Goal: Communication & Community: Ask a question

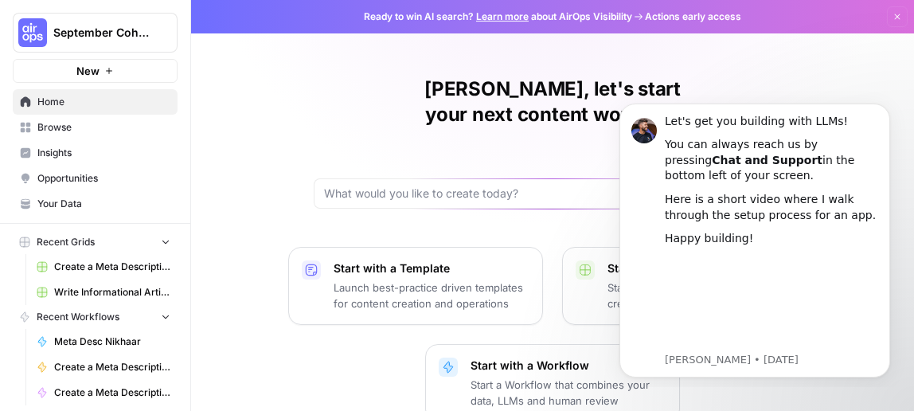
scroll to position [91, 0]
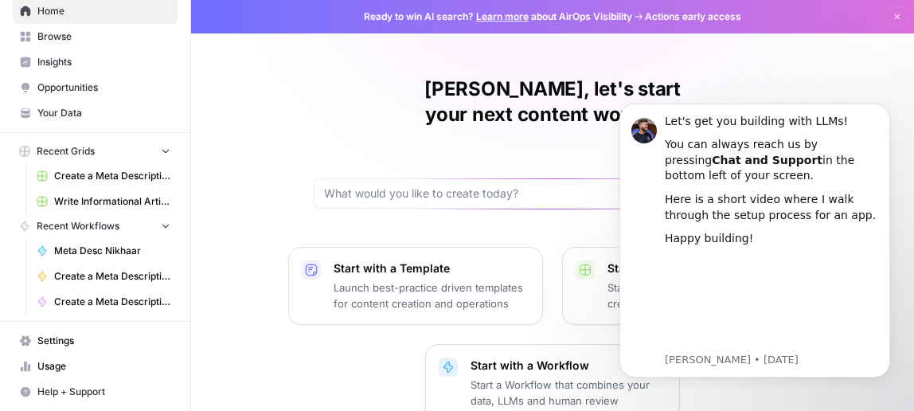
click at [73, 351] on link "Settings" at bounding box center [95, 340] width 165 height 25
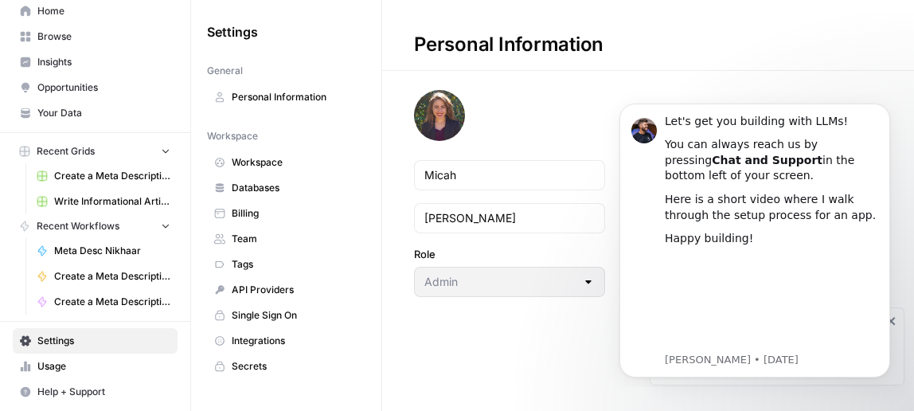
click at [258, 219] on span "Billing" at bounding box center [295, 213] width 127 height 14
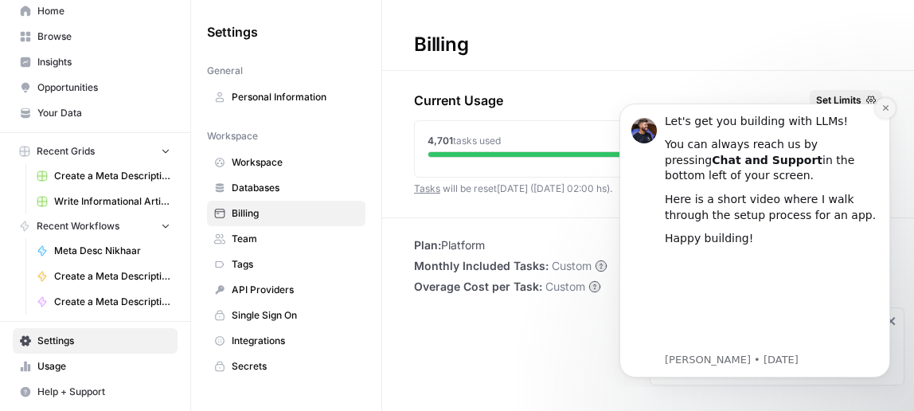
click at [881, 108] on icon "Dismiss notification" at bounding box center [885, 108] width 9 height 9
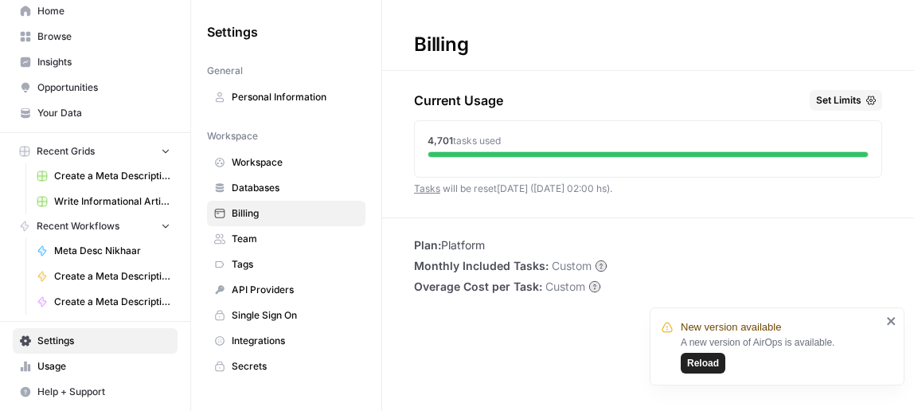
click at [882, 316] on div "New version available A new version of AirOps is available. Reload" at bounding box center [771, 346] width 229 height 64
click at [893, 318] on icon "close" at bounding box center [891, 321] width 8 height 8
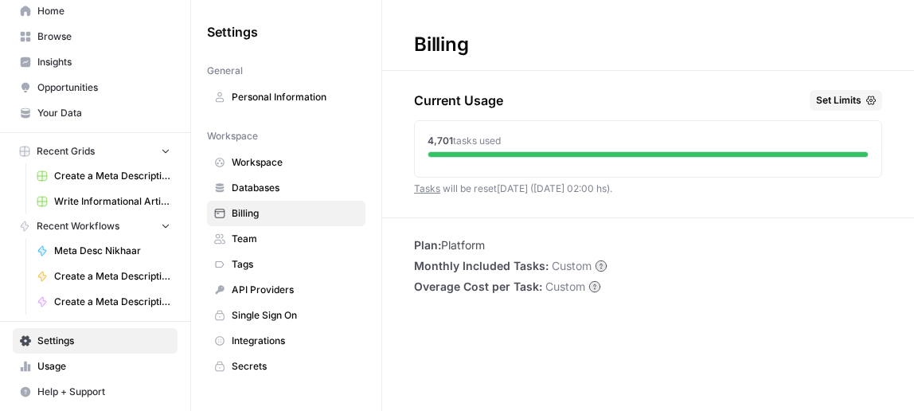
click at [830, 93] on span "Set Limits" at bounding box center [838, 100] width 45 height 14
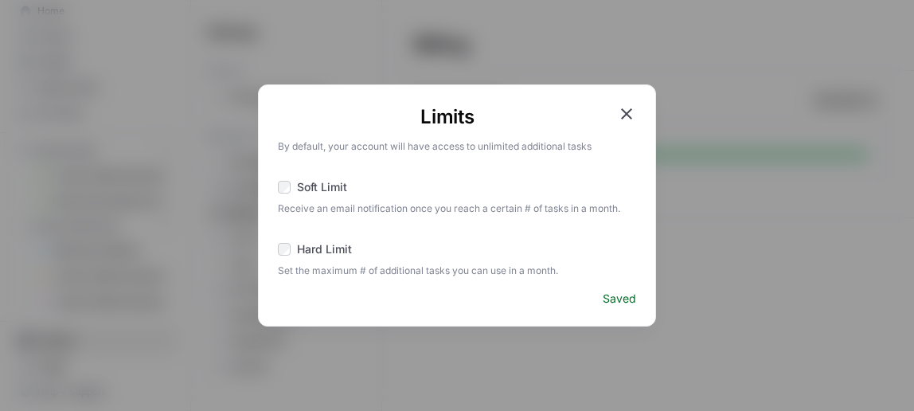
click at [626, 109] on icon "button" at bounding box center [626, 113] width 19 height 19
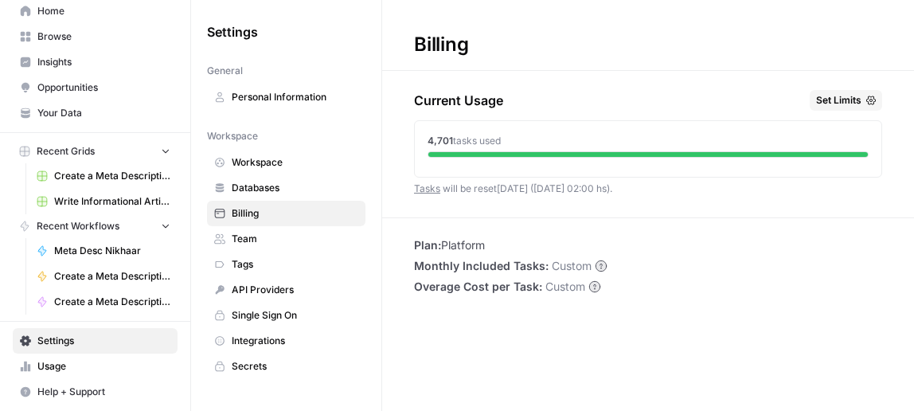
click at [278, 100] on span "Personal Information" at bounding box center [295, 97] width 127 height 14
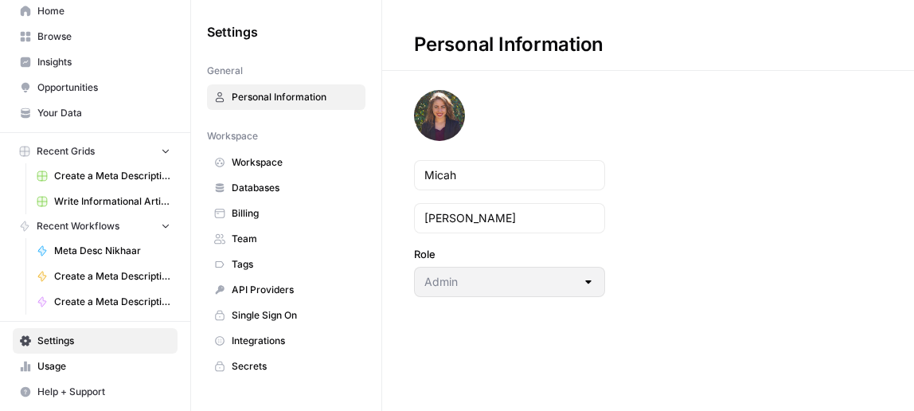
click at [265, 140] on div "Workspace" at bounding box center [286, 136] width 158 height 14
click at [262, 165] on span "Workspace" at bounding box center [295, 162] width 127 height 14
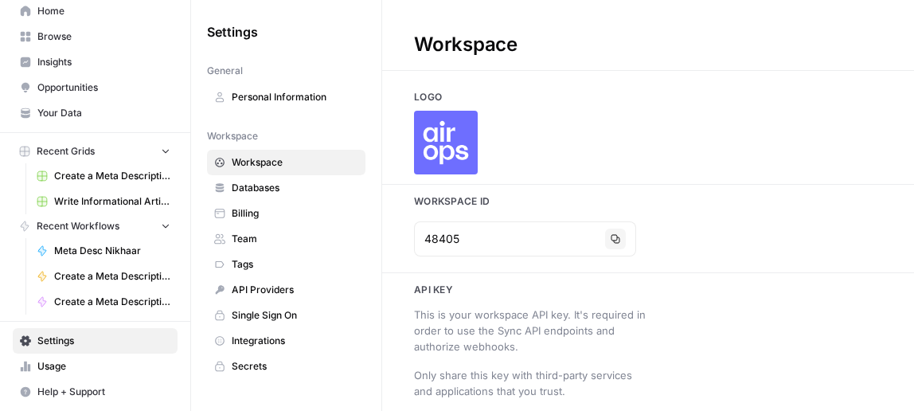
click at [263, 193] on span "Databases" at bounding box center [295, 188] width 127 height 14
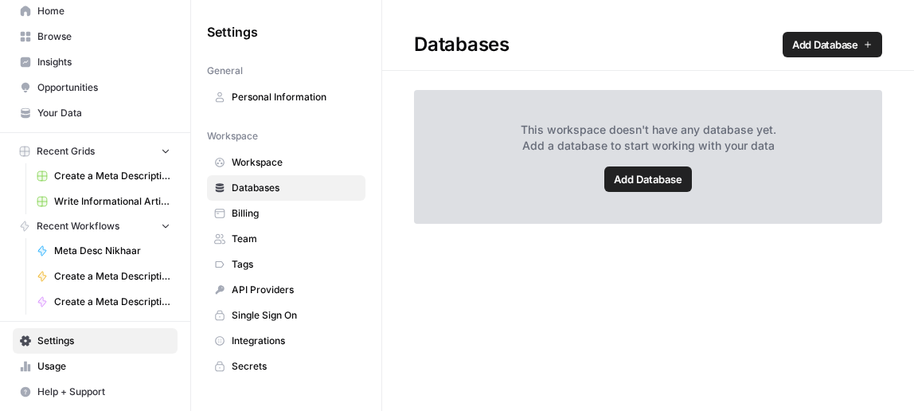
click at [260, 216] on span "Billing" at bounding box center [295, 213] width 127 height 14
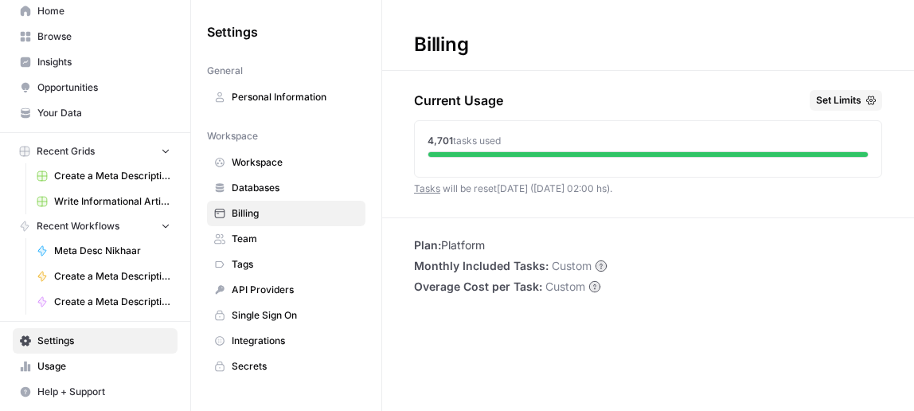
click at [271, 242] on span "Team" at bounding box center [295, 239] width 127 height 14
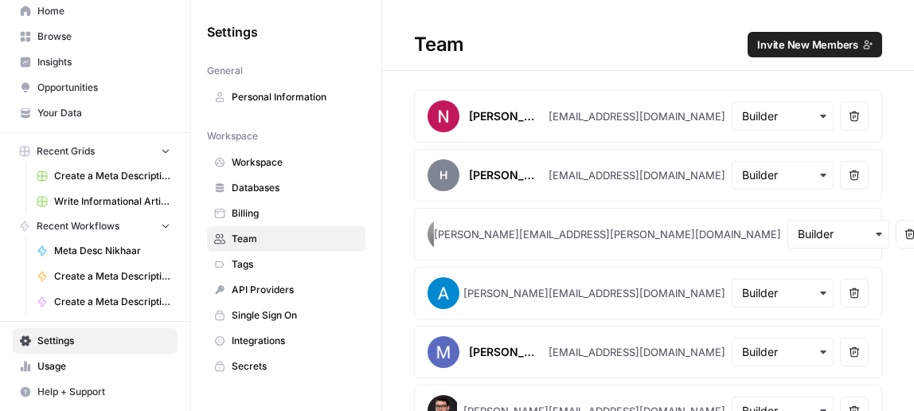
click at [264, 266] on span "Tags" at bounding box center [295, 264] width 127 height 14
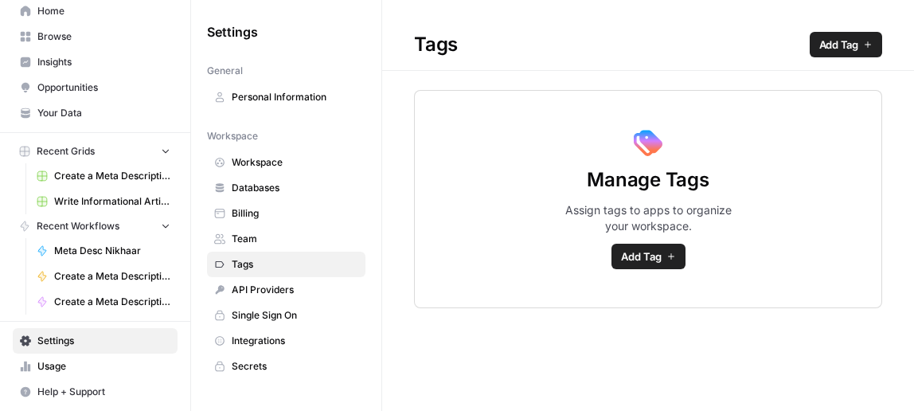
click at [279, 291] on span "API Providers" at bounding box center [295, 290] width 127 height 14
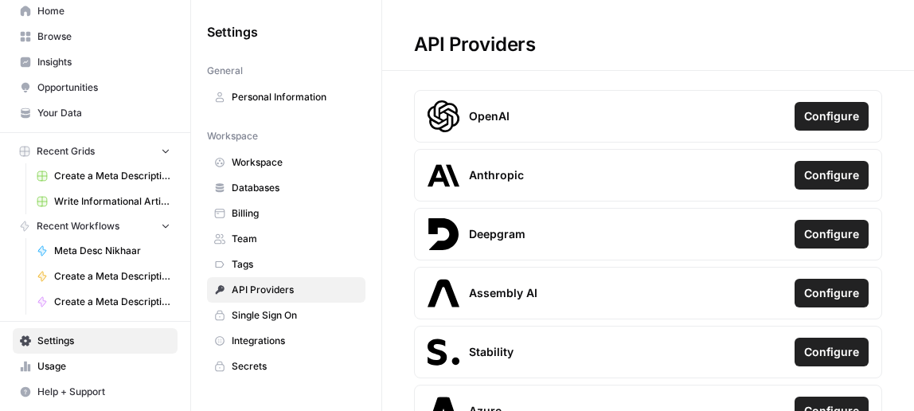
click at [267, 313] on span "Single Sign On" at bounding box center [295, 315] width 127 height 14
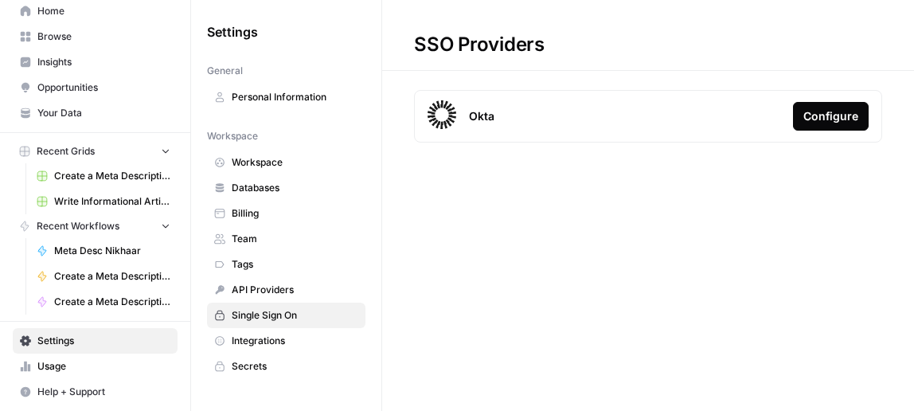
click at [260, 330] on link "Integrations" at bounding box center [286, 340] width 158 height 25
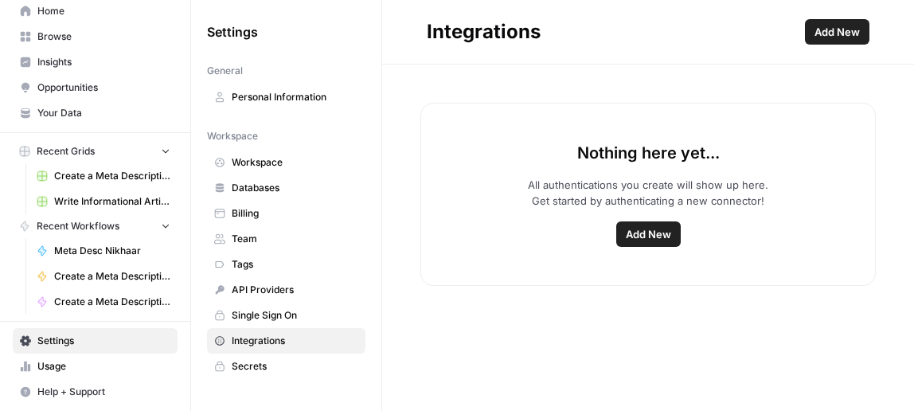
click at [245, 365] on span "Secrets" at bounding box center [295, 366] width 127 height 14
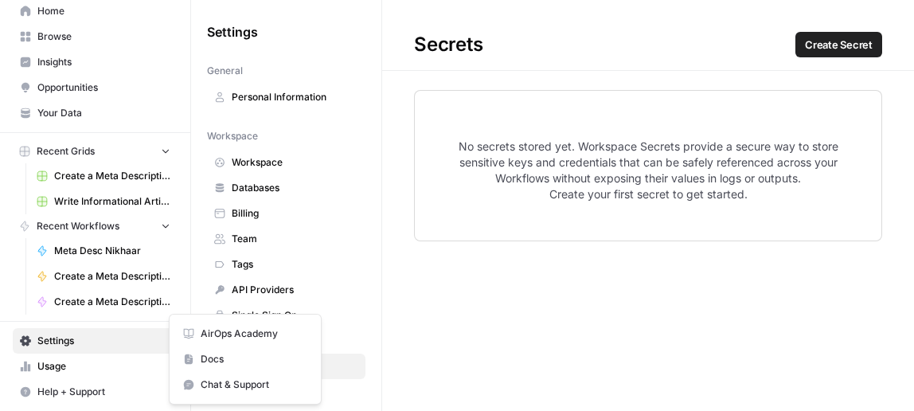
click at [87, 387] on span "Help + Support" at bounding box center [103, 392] width 133 height 14
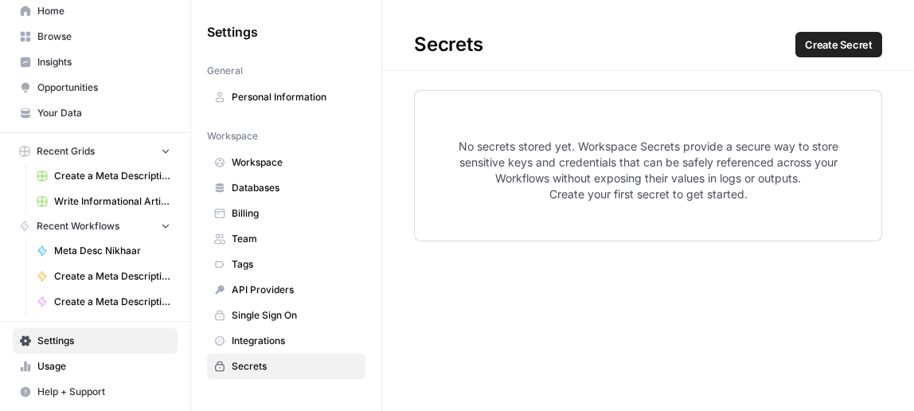
click at [751, 277] on div "Secrets Create Secret No secrets stored yet. Workspace Secrets provide a secure…" at bounding box center [648, 205] width 532 height 411
click at [291, 207] on span "Billing" at bounding box center [295, 213] width 127 height 14
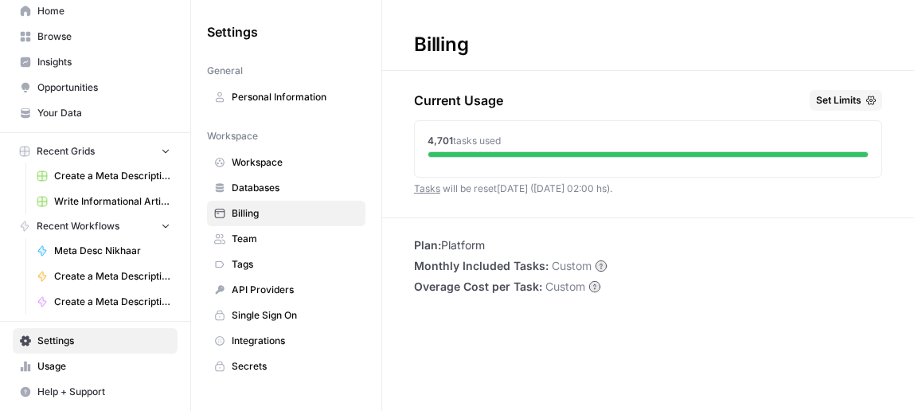
click at [589, 283] on icon at bounding box center [594, 286] width 10 height 10
click at [596, 287] on circle at bounding box center [594, 286] width 10 height 10
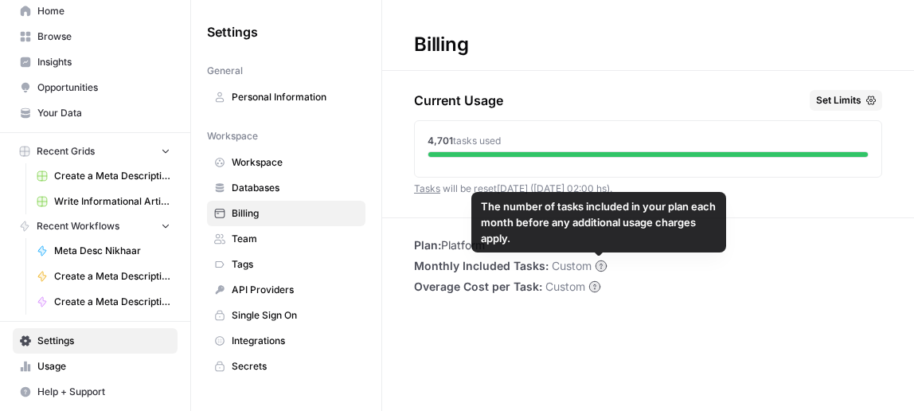
click at [598, 261] on circle at bounding box center [601, 265] width 10 height 10
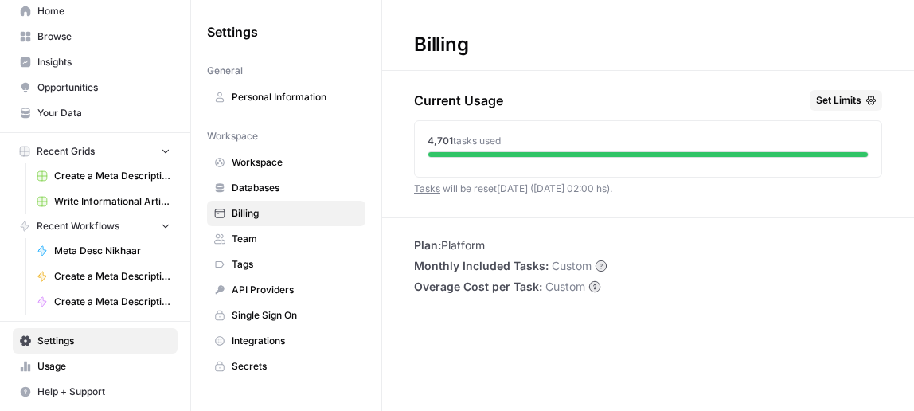
drag, startPoint x: 423, startPoint y: 281, endPoint x: 428, endPoint y: 264, distance: 17.4
click at [426, 270] on ul "Plan: Platform Monthly Included Tasks: Custom Overage Cost per Task: Custom" at bounding box center [510, 265] width 193 height 57
drag, startPoint x: 495, startPoint y: 143, endPoint x: 471, endPoint y: 97, distance: 52.0
click at [494, 142] on span "tasks used" at bounding box center [477, 141] width 48 height 12
click at [432, 21] on h1 "Billing" at bounding box center [648, 35] width 532 height 71
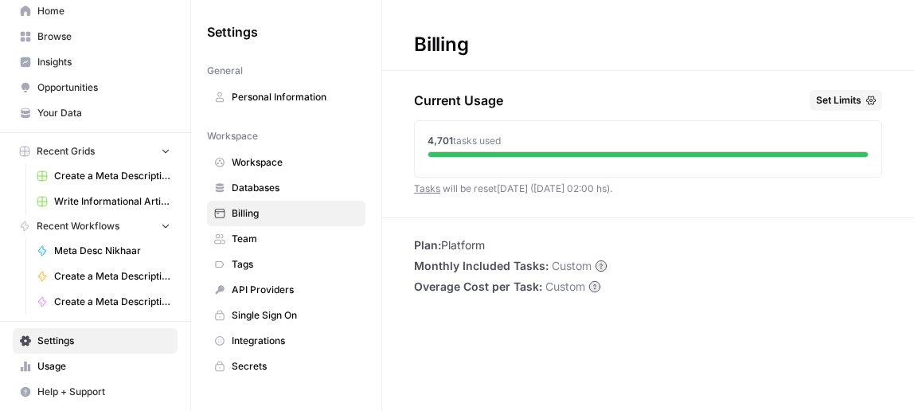
click at [264, 164] on span "Workspace" at bounding box center [295, 162] width 127 height 14
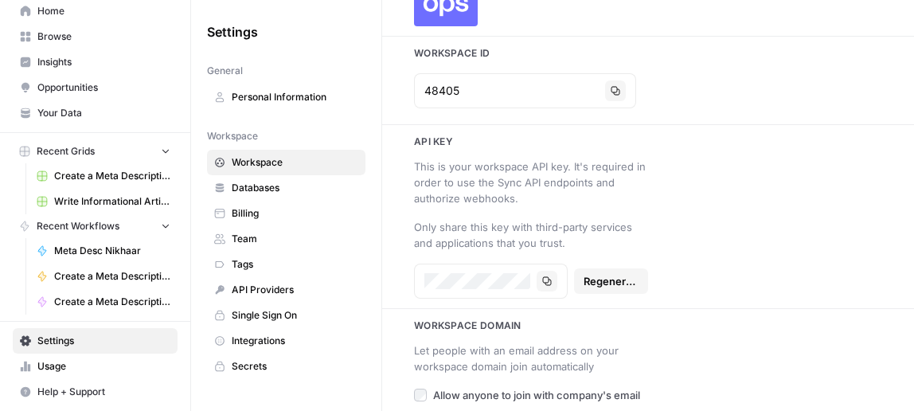
scroll to position [227, 0]
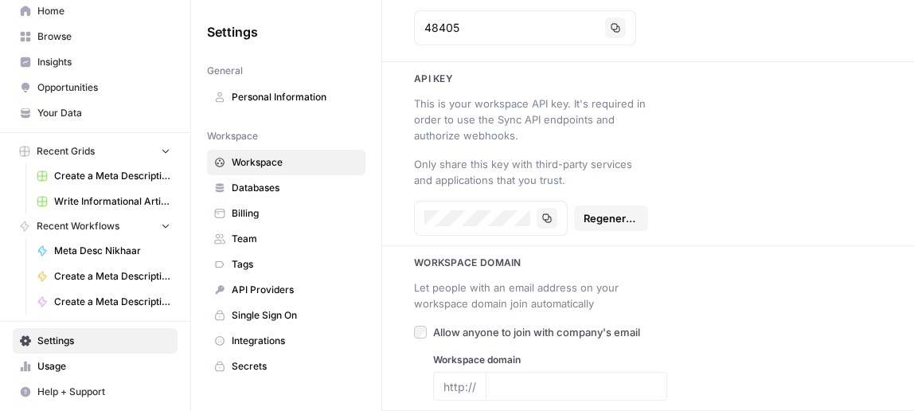
click at [273, 189] on span "Databases" at bounding box center [295, 188] width 127 height 14
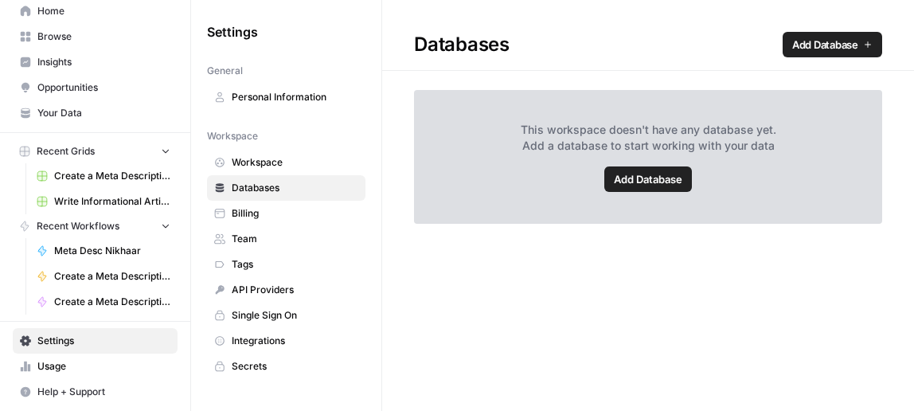
click at [261, 233] on span "Team" at bounding box center [295, 239] width 127 height 14
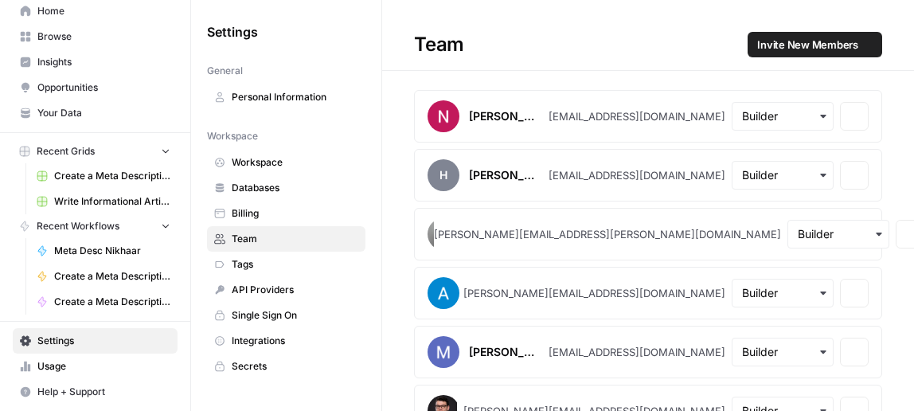
click at [265, 265] on span "Tags" at bounding box center [295, 264] width 127 height 14
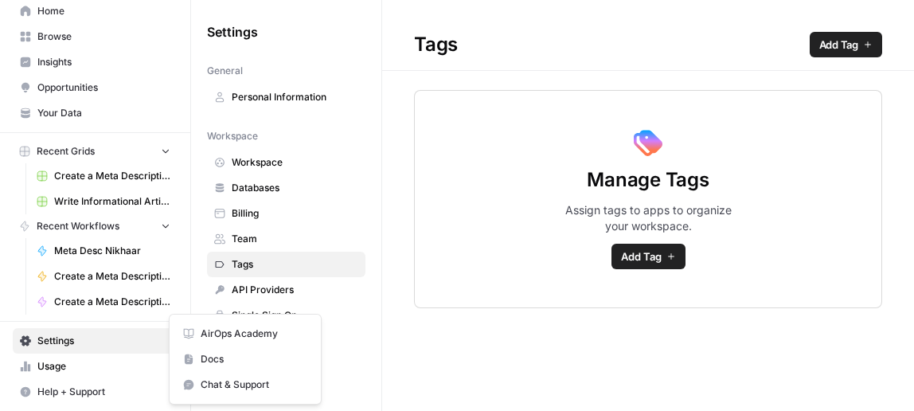
click at [58, 392] on span "Help + Support" at bounding box center [103, 392] width 133 height 14
click at [205, 378] on span "Chat & Support" at bounding box center [254, 384] width 107 height 14
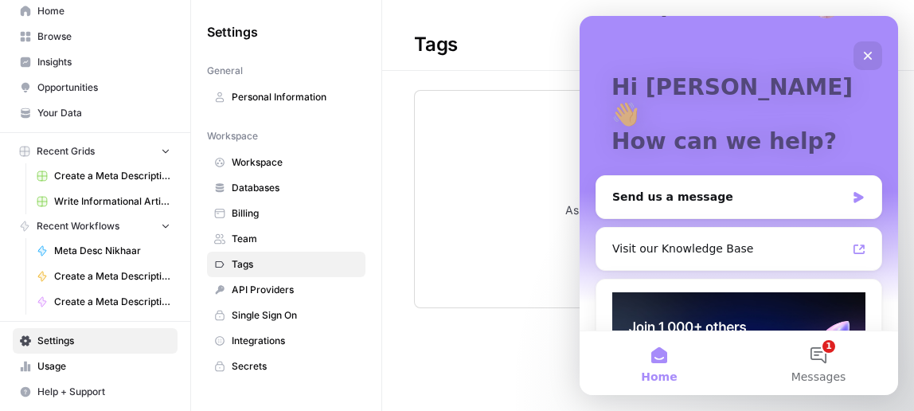
scroll to position [89, 0]
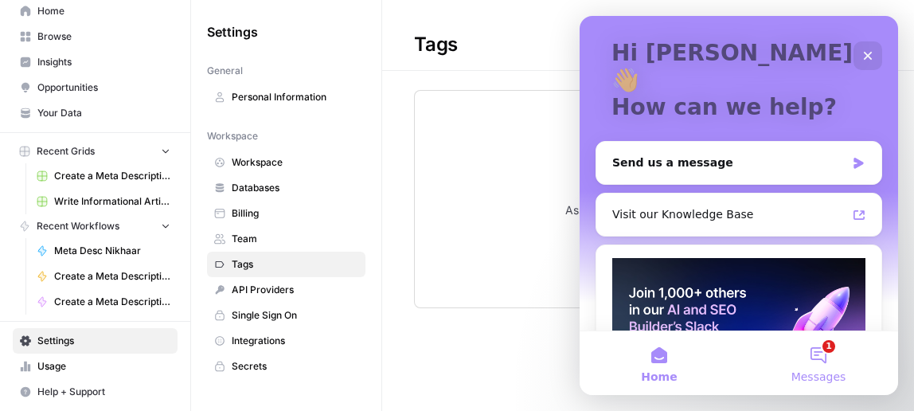
click at [816, 350] on button "1 Messages" at bounding box center [818, 363] width 159 height 64
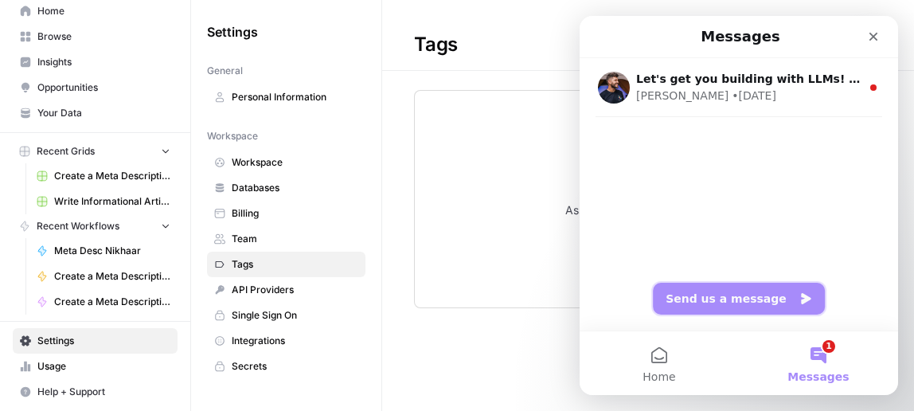
click at [771, 306] on button "Send us a message" at bounding box center [739, 299] width 172 height 32
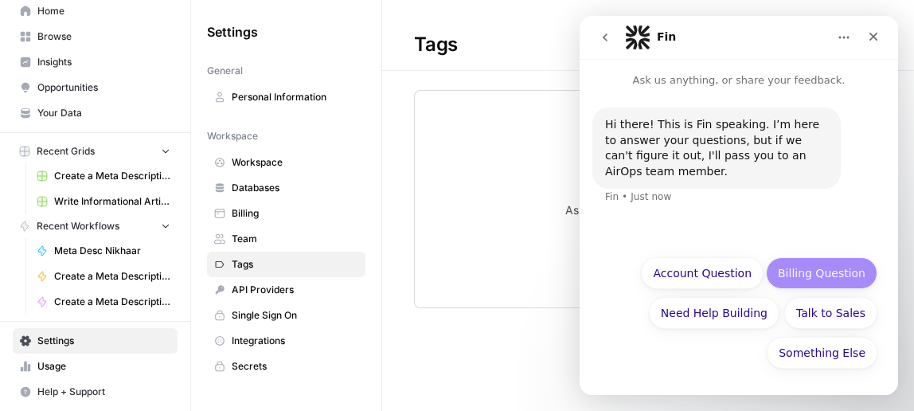
click at [826, 274] on button "Billing Question" at bounding box center [821, 273] width 111 height 32
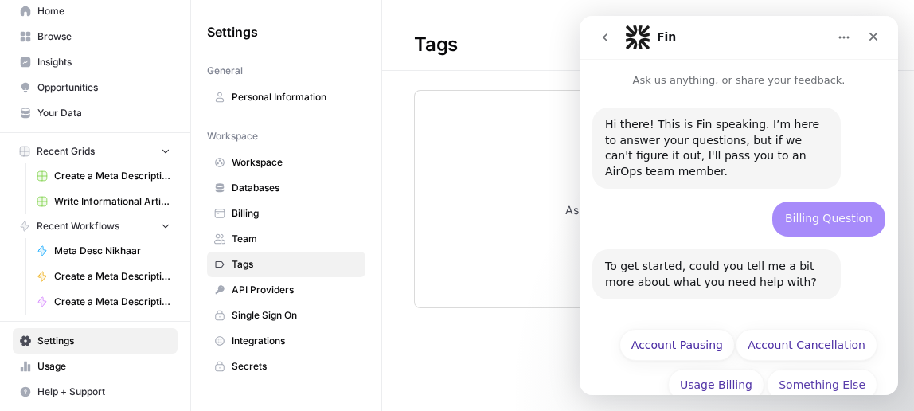
scroll to position [32, 0]
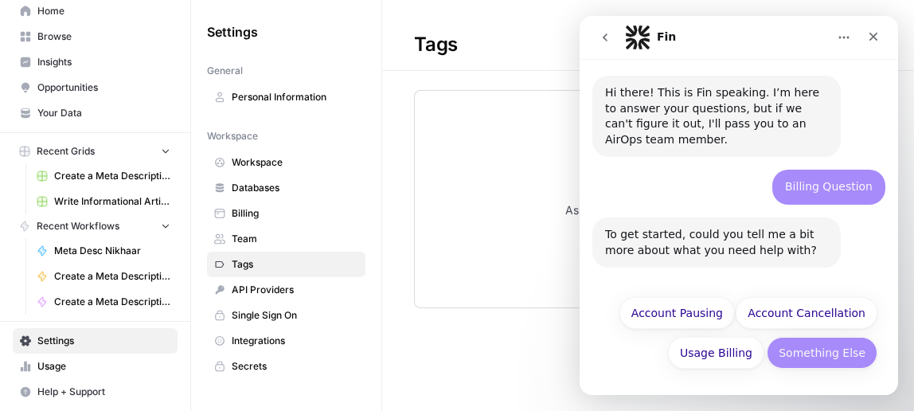
click at [850, 355] on button "Something Else" at bounding box center [822, 353] width 111 height 32
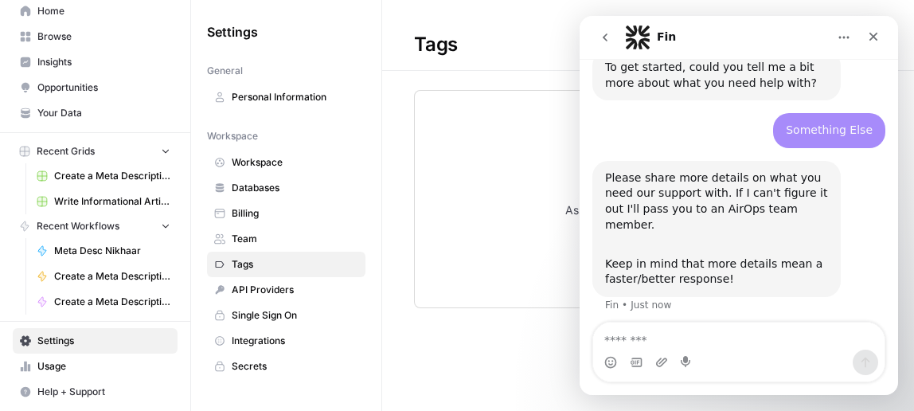
scroll to position [207, 0]
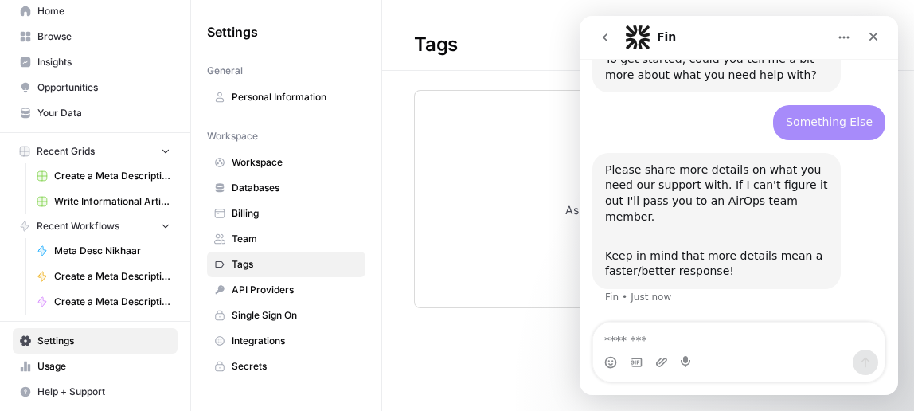
click at [721, 328] on textarea "Message…" at bounding box center [738, 335] width 291 height 27
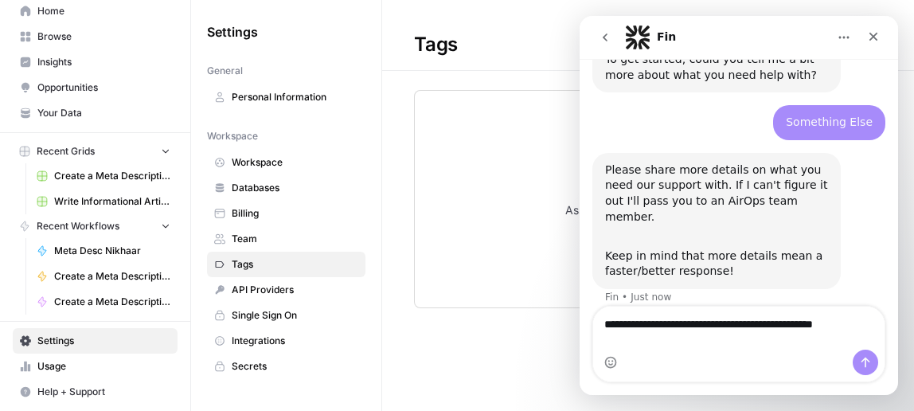
scroll to position [223, 0]
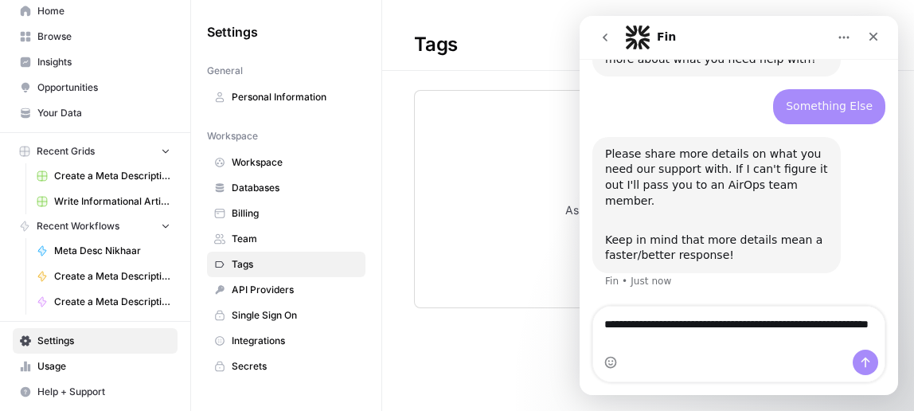
type textarea "**********"
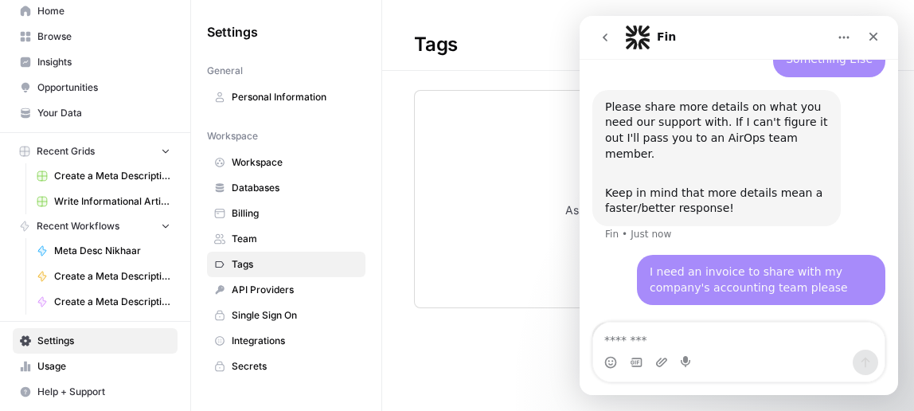
scroll to position [322, 0]
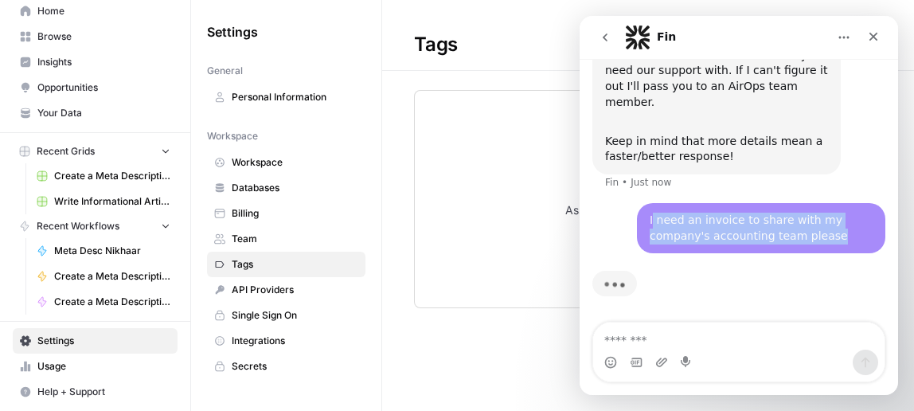
drag, startPoint x: 841, startPoint y: 232, endPoint x: 643, endPoint y: 218, distance: 197.9
click at [650, 218] on div "I need an invoice to share with my company's accounting team please" at bounding box center [761, 228] width 223 height 31
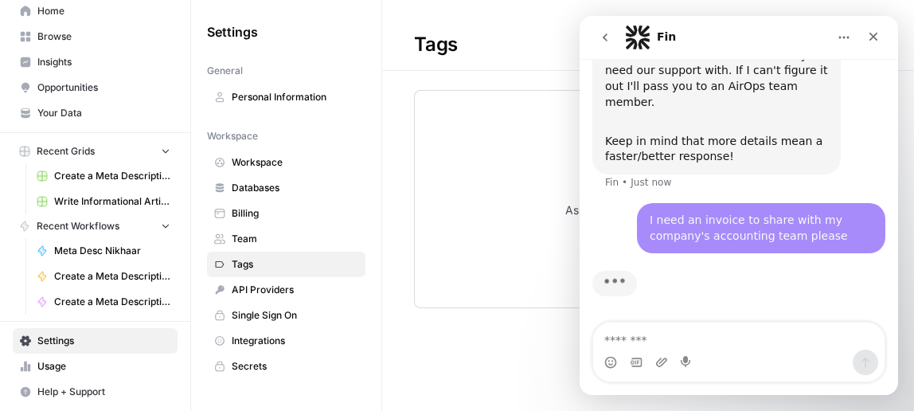
click at [834, 234] on div "I need an invoice to share with my company's accounting team please" at bounding box center [761, 228] width 223 height 31
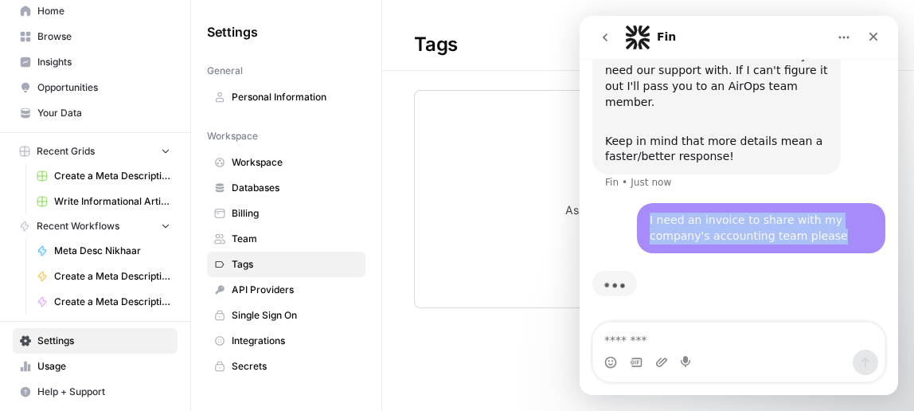
drag, startPoint x: 827, startPoint y: 236, endPoint x: 635, endPoint y: 224, distance: 193.0
click at [637, 224] on div "I need an invoice to share with my company's accounting team please Micah • Jus…" at bounding box center [761, 228] width 248 height 50
copy div "I need an invoice to share with my company's accounting team please"
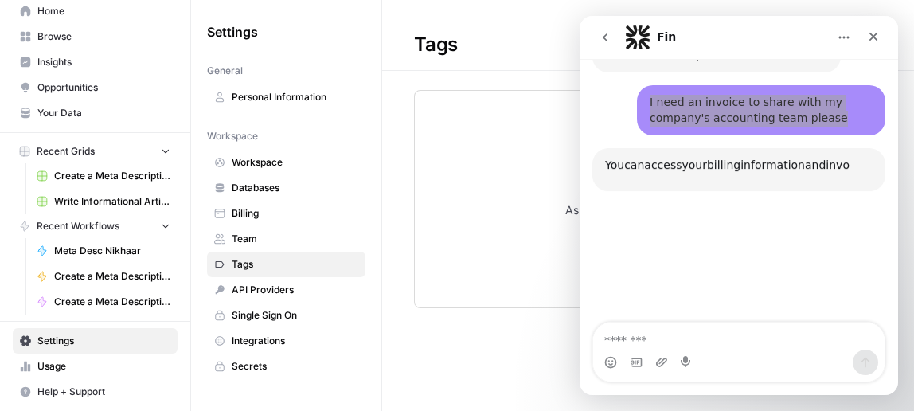
scroll to position [454, 0]
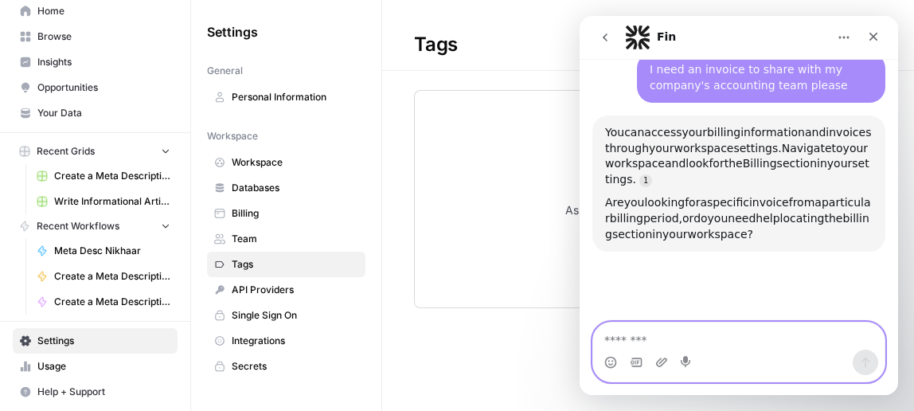
click at [736, 339] on textarea "Message…" at bounding box center [738, 335] width 291 height 27
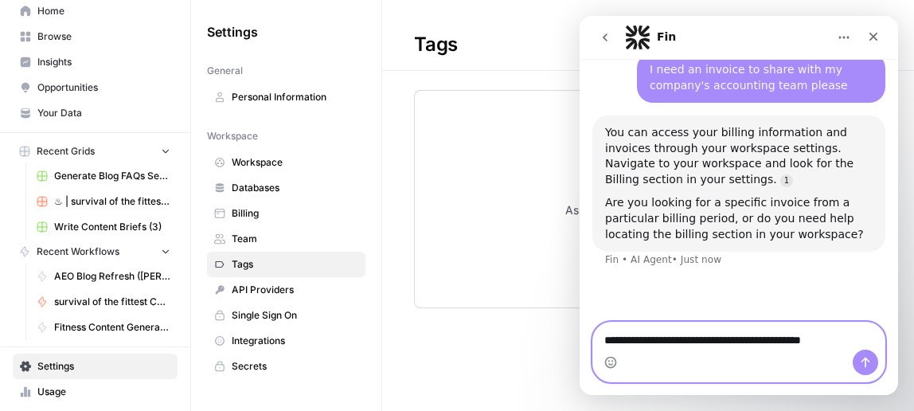
type textarea "**********"
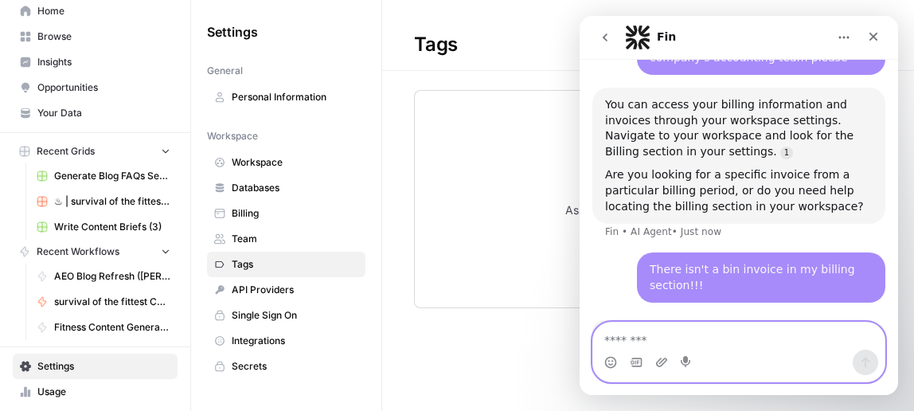
scroll to position [533, 0]
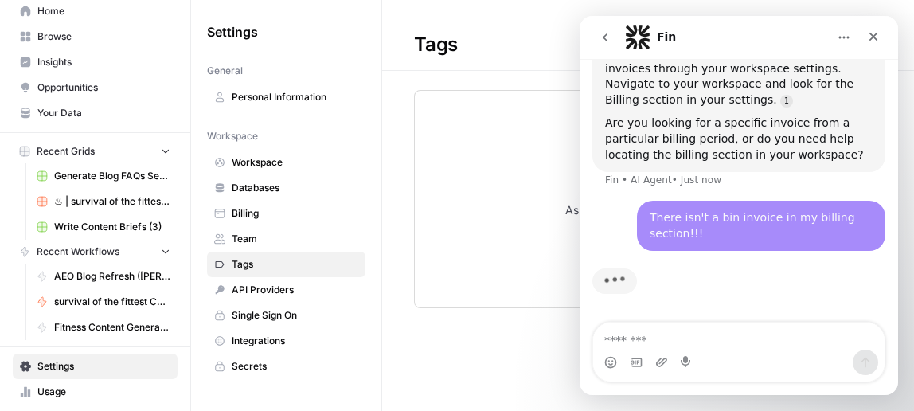
click at [848, 37] on icon "Home" at bounding box center [844, 38] width 10 height 2
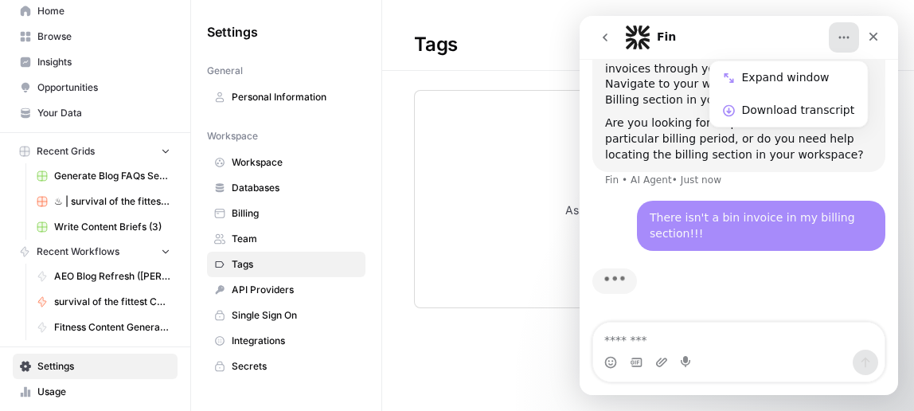
click at [846, 40] on icon "Home" at bounding box center [844, 37] width 13 height 13
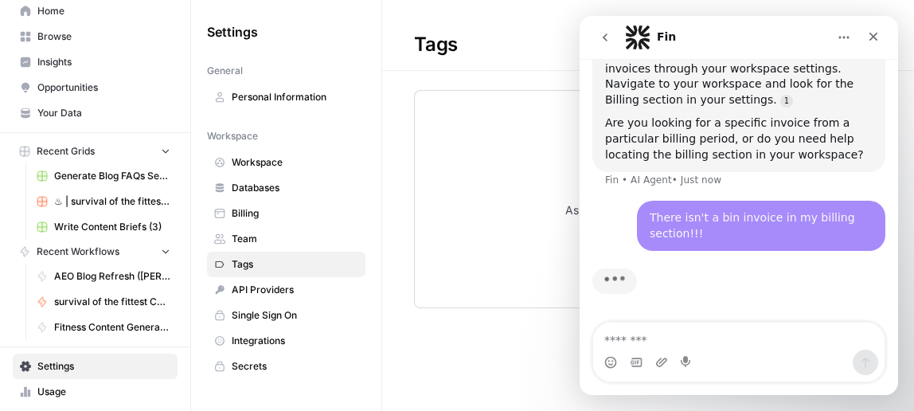
click at [496, 136] on div "Manage Tags Assign tags to apps to organize your workspace. Add Tag" at bounding box center [648, 199] width 468 height 218
click at [272, 207] on span "Billing" at bounding box center [295, 213] width 127 height 14
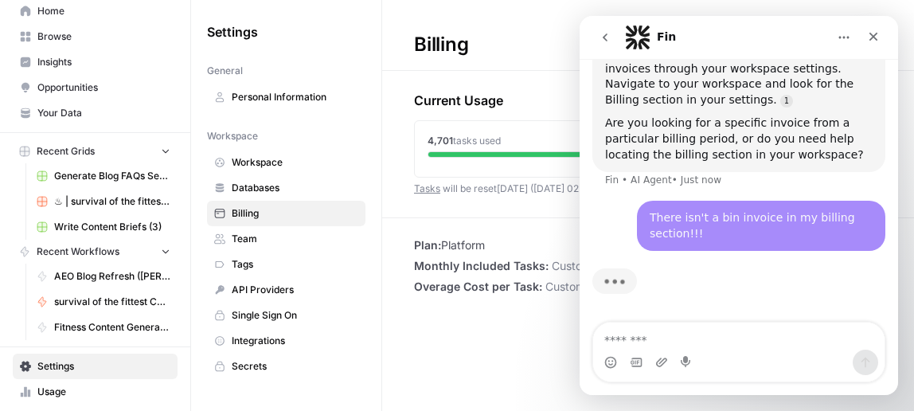
click at [470, 43] on div "Billing" at bounding box center [441, 44] width 118 height 25
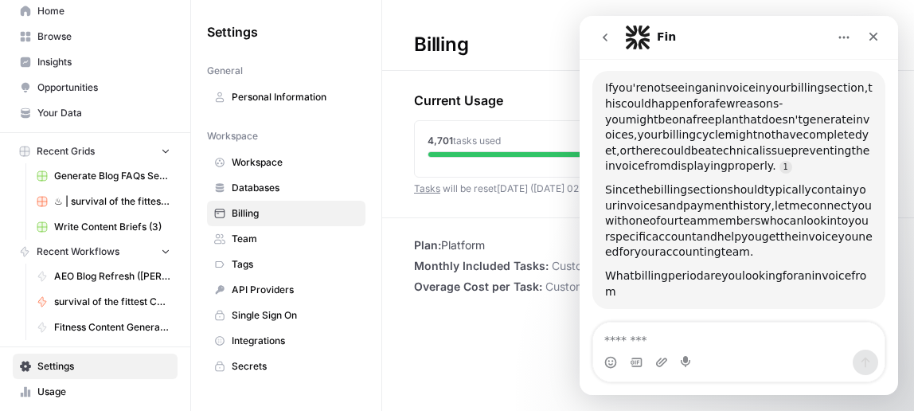
scroll to position [714, 0]
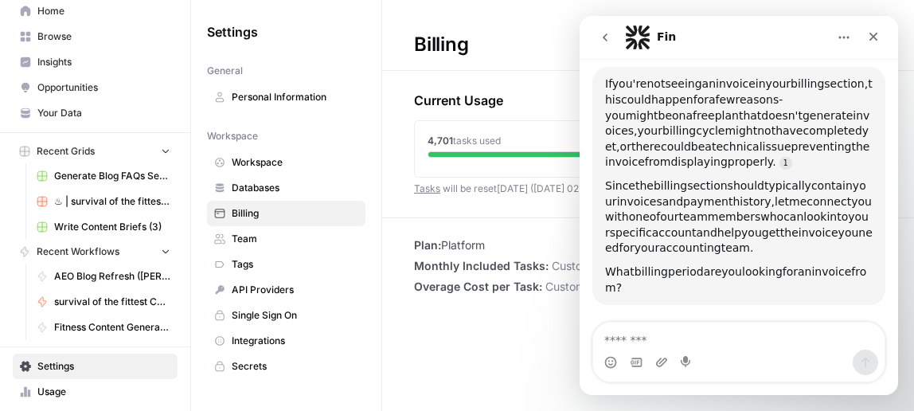
drag, startPoint x: 482, startPoint y: 241, endPoint x: 386, endPoint y: 240, distance: 96.4
click at [386, 240] on div "Plan: Platform Monthly Included Tasks: Custom Overage Cost per Task: Custom" at bounding box center [648, 265] width 532 height 57
copy li "Plan: Platform"
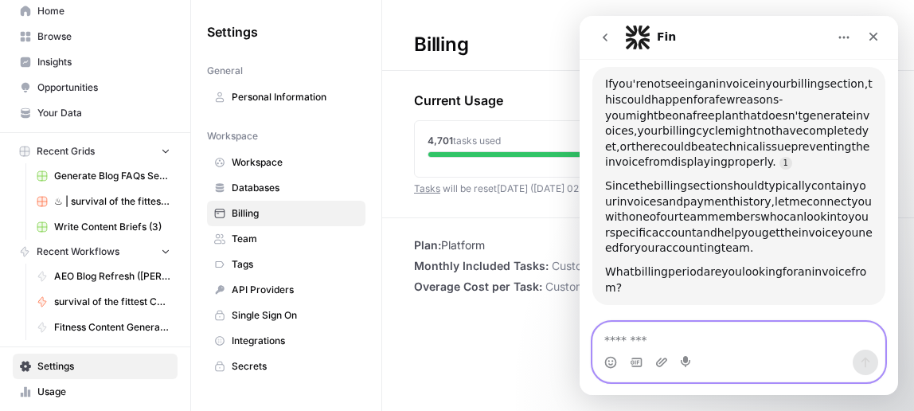
click at [684, 336] on textarea "Message…" at bounding box center [738, 335] width 291 height 27
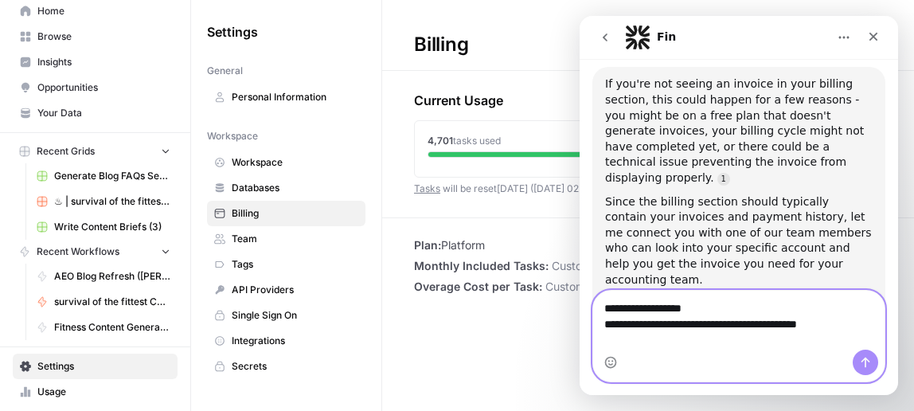
type textarea "**********"
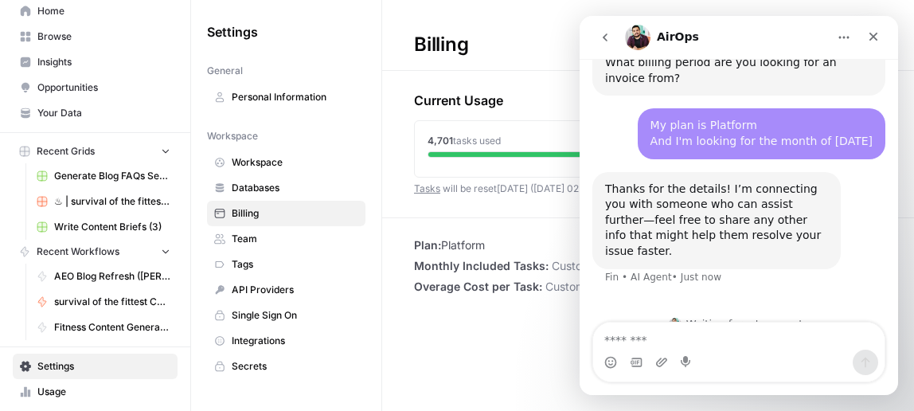
scroll to position [959, 0]
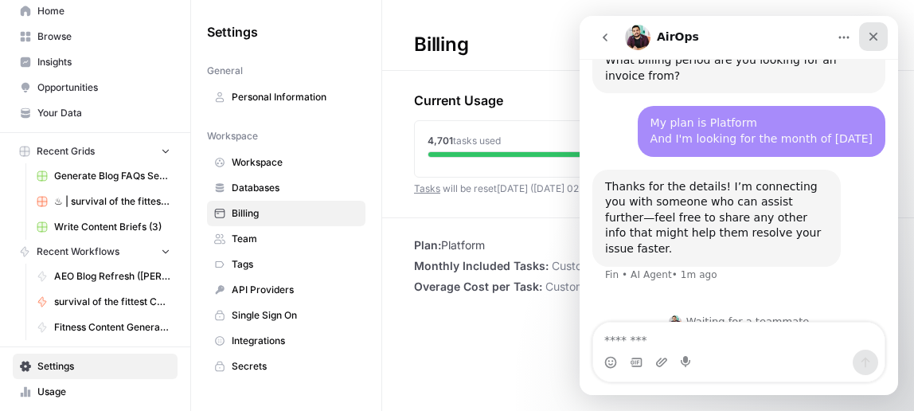
click at [870, 38] on icon "Close" at bounding box center [873, 37] width 9 height 9
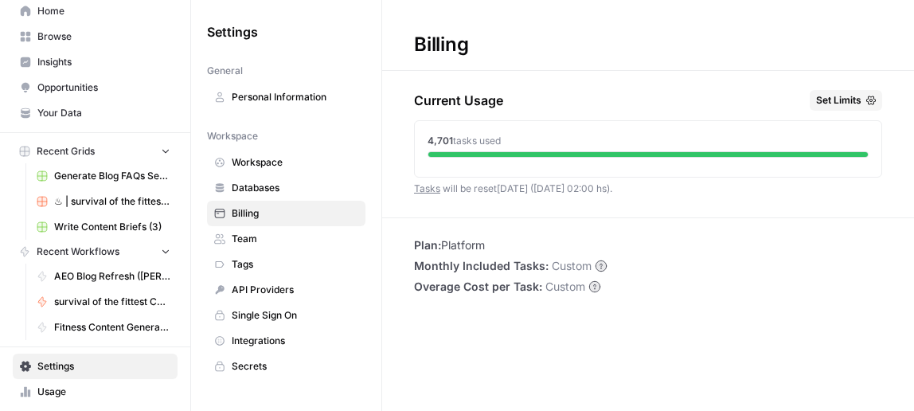
scroll to position [0, 0]
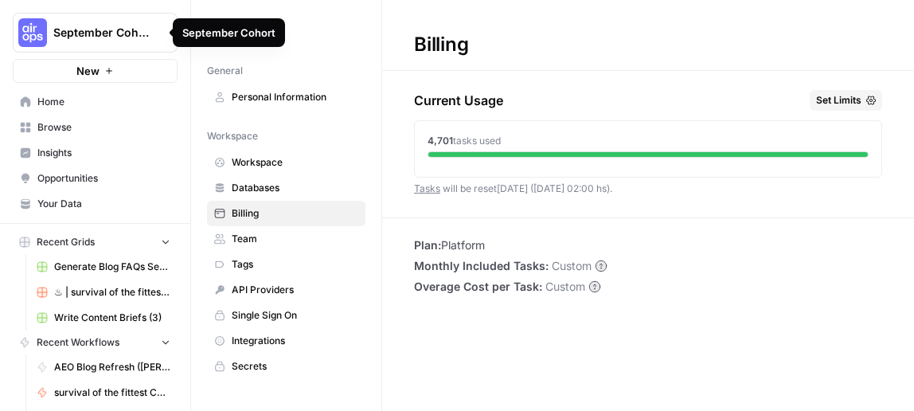
click at [131, 41] on button "September Cohort" at bounding box center [95, 33] width 165 height 40
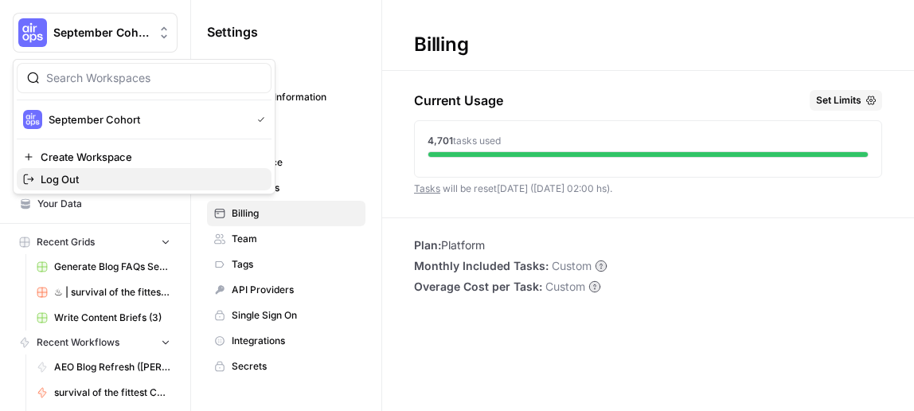
click at [128, 184] on span "Log Out" at bounding box center [150, 179] width 218 height 16
